Goal: Information Seeking & Learning: Learn about a topic

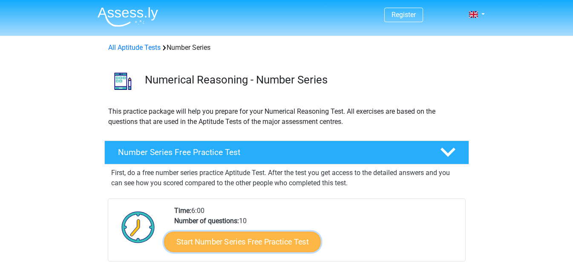
click at [190, 237] on link "Start Number Series Free Practice Test" at bounding box center [242, 241] width 157 height 20
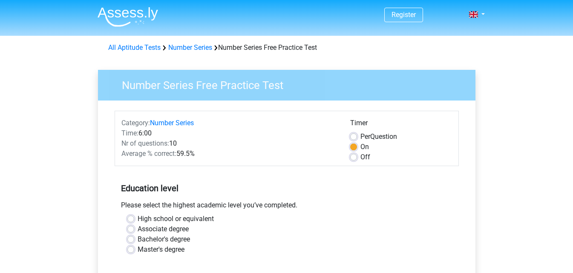
click at [138, 239] on label "Bachelor's degree" at bounding box center [164, 239] width 52 height 10
click at [130, 239] on input "Bachelor's degree" at bounding box center [130, 238] width 7 height 9
radio input "true"
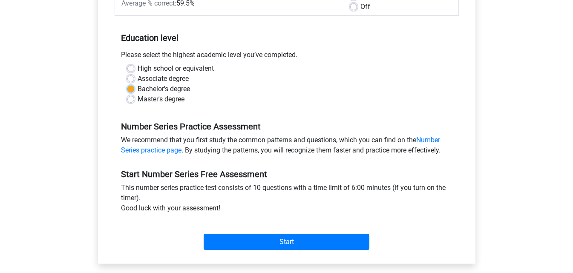
scroll to position [170, 0]
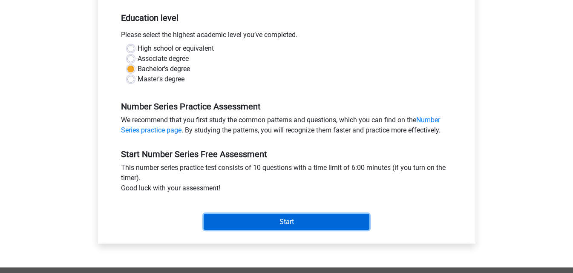
click at [221, 216] on input "Start" at bounding box center [287, 222] width 166 height 16
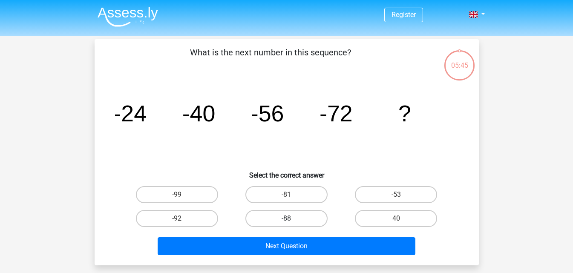
click at [286, 219] on label "-88" at bounding box center [286, 218] width 82 height 17
click at [286, 219] on input "-88" at bounding box center [289, 222] width 6 height 6
radio input "true"
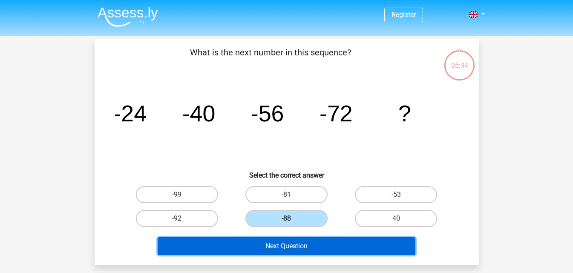
click at [278, 249] on button "Next Question" at bounding box center [287, 246] width 258 height 18
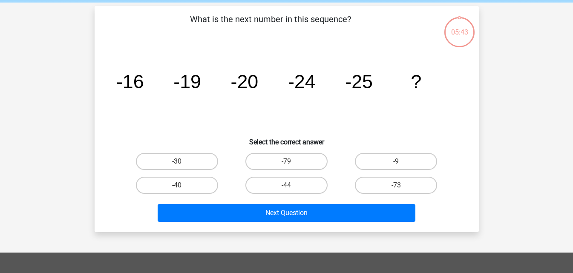
scroll to position [39, 0]
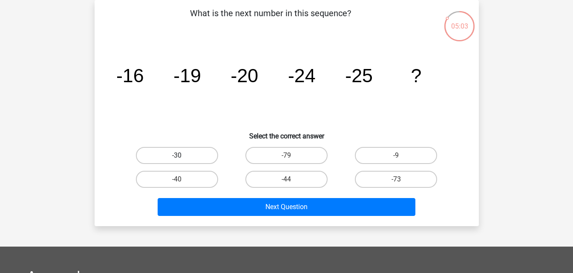
click at [170, 155] on label "-30" at bounding box center [177, 155] width 82 height 17
click at [177, 156] on input "-30" at bounding box center [180, 159] width 6 height 6
radio input "true"
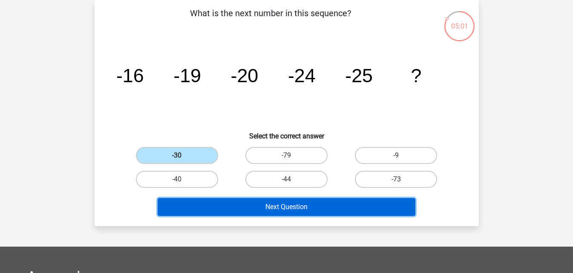
click at [242, 207] on button "Next Question" at bounding box center [287, 207] width 258 height 18
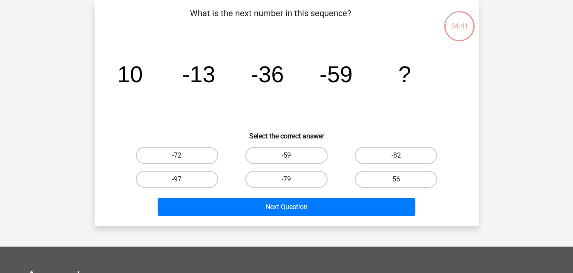
click at [198, 157] on label "-72" at bounding box center [177, 155] width 82 height 17
click at [182, 157] on input "-72" at bounding box center [180, 159] width 6 height 6
radio input "true"
click at [386, 150] on label "-82" at bounding box center [396, 155] width 82 height 17
click at [396, 156] on input "-82" at bounding box center [399, 159] width 6 height 6
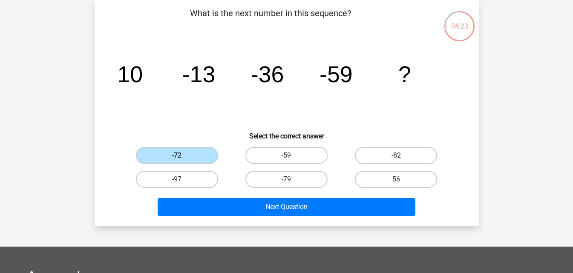
radio input "true"
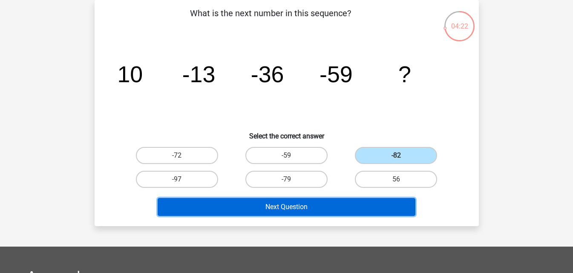
click at [378, 198] on button "Next Question" at bounding box center [287, 207] width 258 height 18
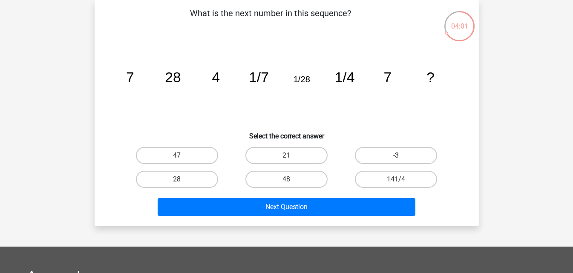
click at [188, 172] on label "28" at bounding box center [177, 179] width 82 height 17
click at [182, 179] on input "28" at bounding box center [180, 182] width 6 height 6
radio input "true"
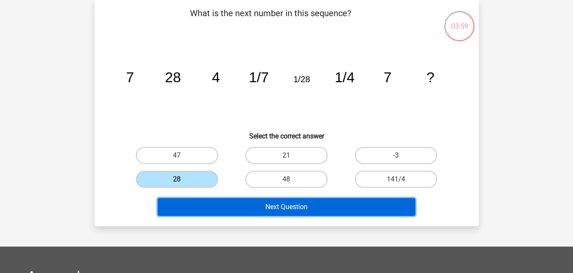
click at [218, 204] on button "Next Question" at bounding box center [287, 207] width 258 height 18
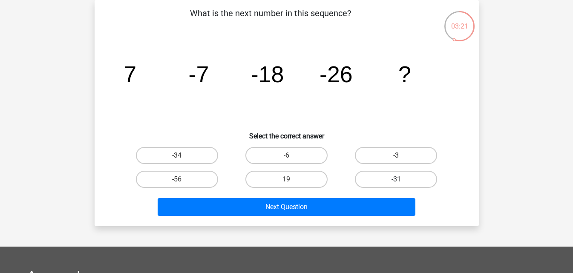
click at [380, 175] on label "-31" at bounding box center [396, 179] width 82 height 17
click at [396, 179] on input "-31" at bounding box center [399, 182] width 6 height 6
radio input "true"
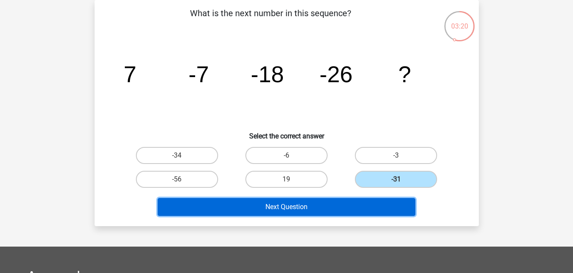
click at [386, 211] on button "Next Question" at bounding box center [287, 207] width 258 height 18
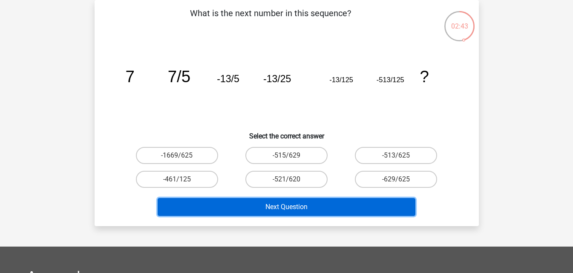
click at [254, 209] on button "Next Question" at bounding box center [287, 207] width 258 height 18
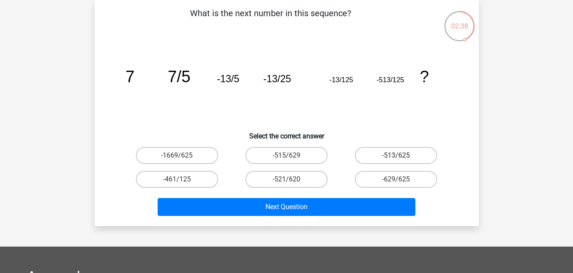
click at [377, 157] on label "-513/625" at bounding box center [396, 155] width 82 height 17
click at [396, 157] on input "-513/625" at bounding box center [399, 159] width 6 height 6
radio input "true"
click at [359, 197] on div "Next Question" at bounding box center [286, 205] width 357 height 28
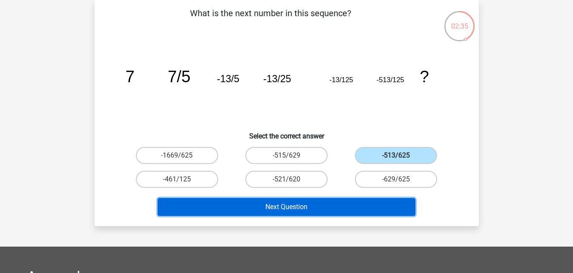
click at [329, 201] on button "Next Question" at bounding box center [287, 207] width 258 height 18
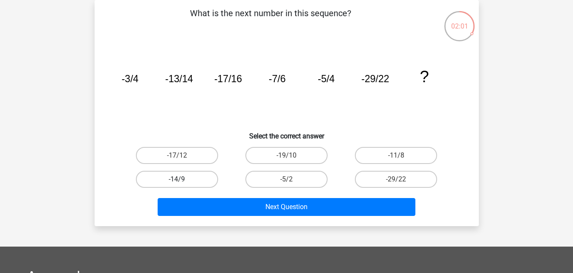
click at [187, 171] on label "-14/9" at bounding box center [177, 179] width 82 height 17
click at [182, 179] on input "-14/9" at bounding box center [180, 182] width 6 height 6
radio input "true"
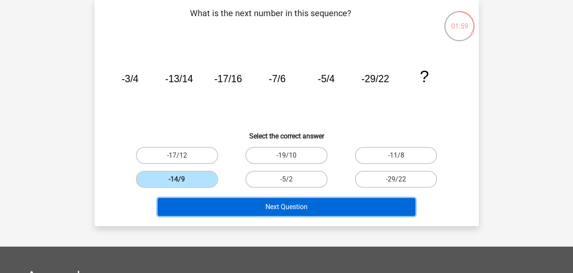
click at [238, 207] on button "Next Question" at bounding box center [287, 207] width 258 height 18
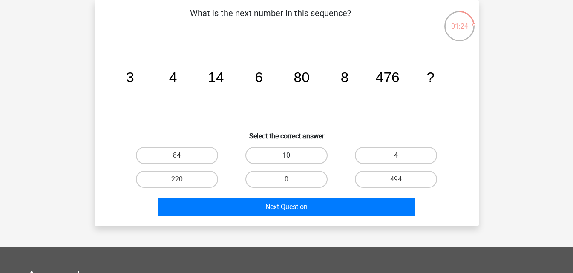
click at [306, 149] on label "10" at bounding box center [286, 155] width 82 height 17
click at [292, 156] on input "10" at bounding box center [289, 159] width 6 height 6
radio input "true"
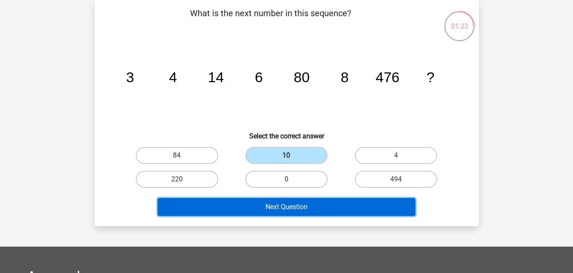
click at [323, 207] on button "Next Question" at bounding box center [287, 207] width 258 height 18
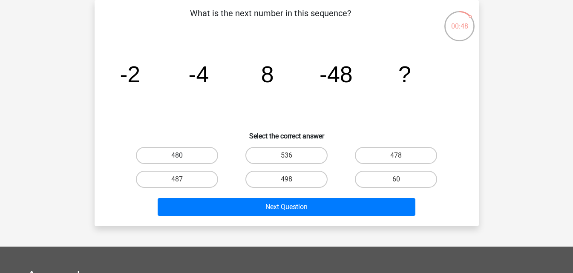
click at [192, 150] on label "480" at bounding box center [177, 155] width 82 height 17
click at [182, 156] on input "480" at bounding box center [180, 159] width 6 height 6
radio input "true"
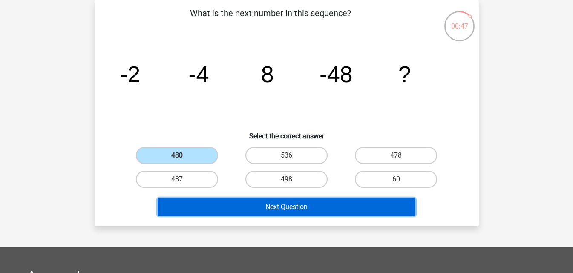
click at [216, 200] on button "Next Question" at bounding box center [287, 207] width 258 height 18
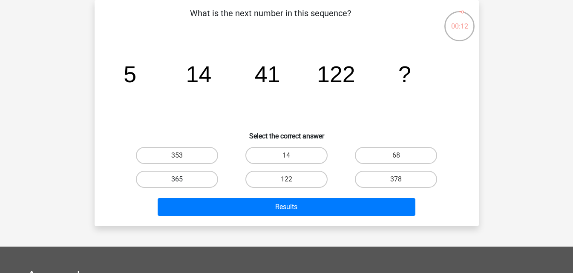
drag, startPoint x: 181, startPoint y: 147, endPoint x: 191, endPoint y: 174, distance: 28.5
click at [181, 148] on label "353" at bounding box center [177, 155] width 82 height 17
click at [181, 156] on input "353" at bounding box center [180, 159] width 6 height 6
radio input "true"
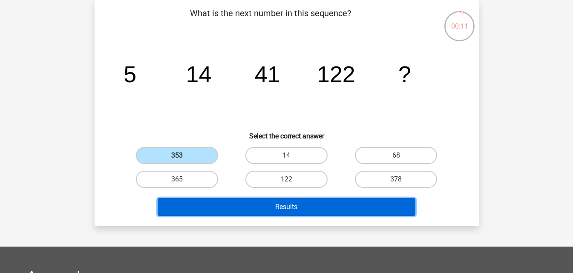
click at [259, 216] on button "Results" at bounding box center [287, 207] width 258 height 18
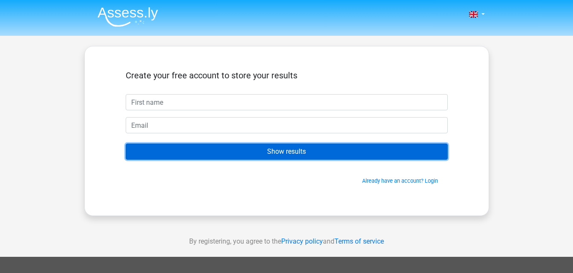
click at [248, 148] on input "Show results" at bounding box center [287, 152] width 322 height 16
